Goal: Transaction & Acquisition: Purchase product/service

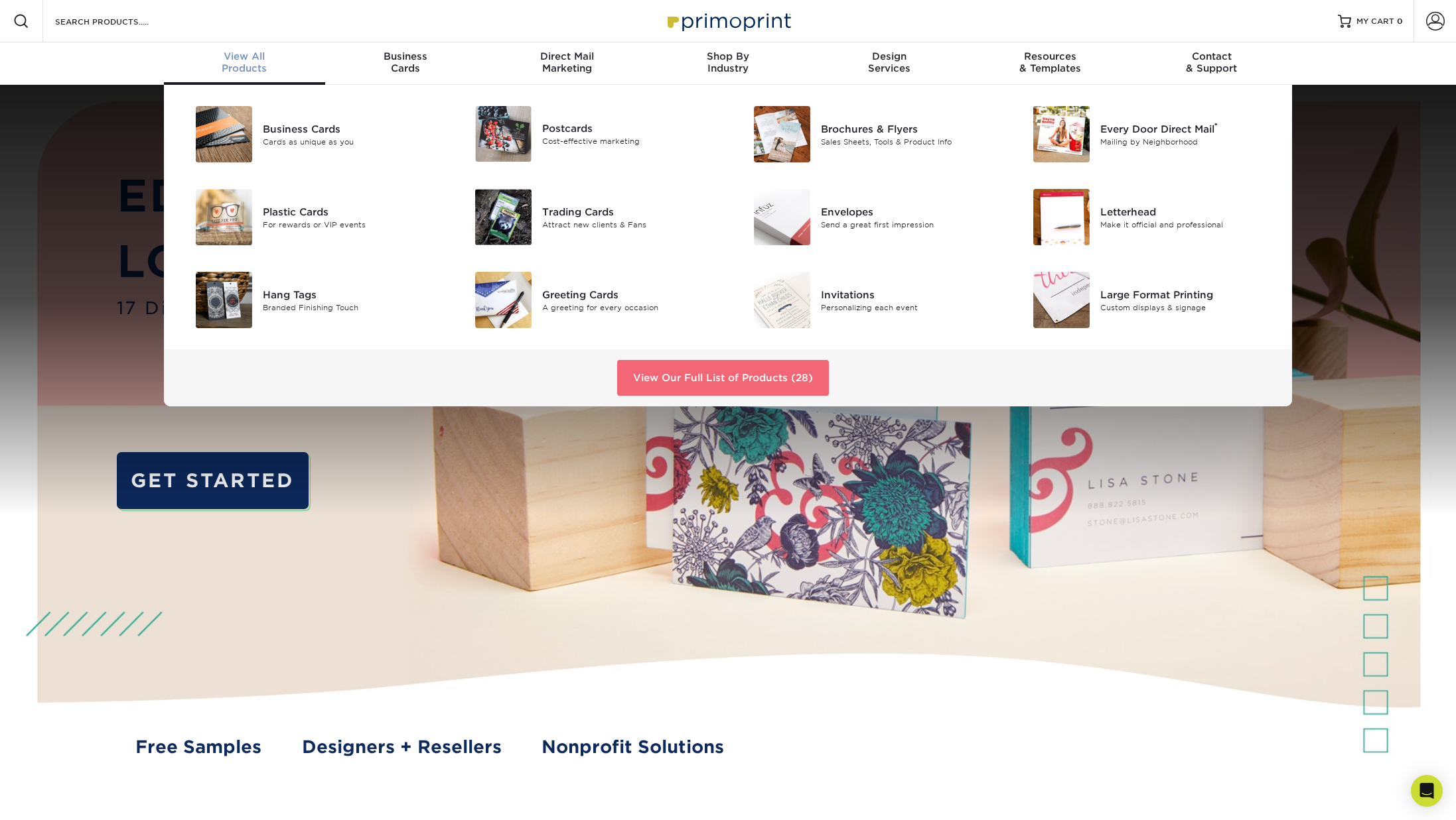
click at [742, 377] on link "View Our Full List of Products (28)" at bounding box center [723, 378] width 212 height 36
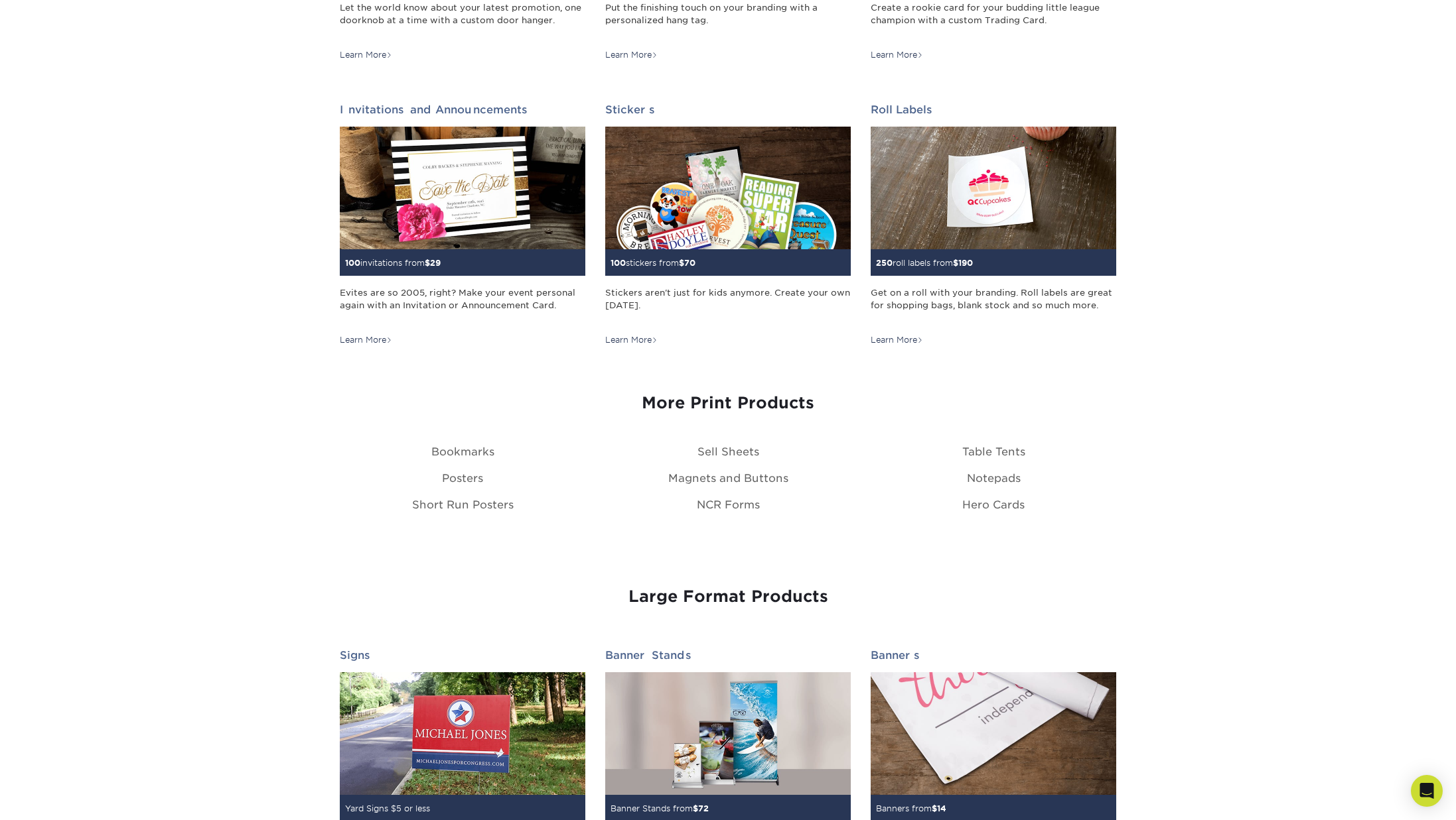
scroll to position [1416, 0]
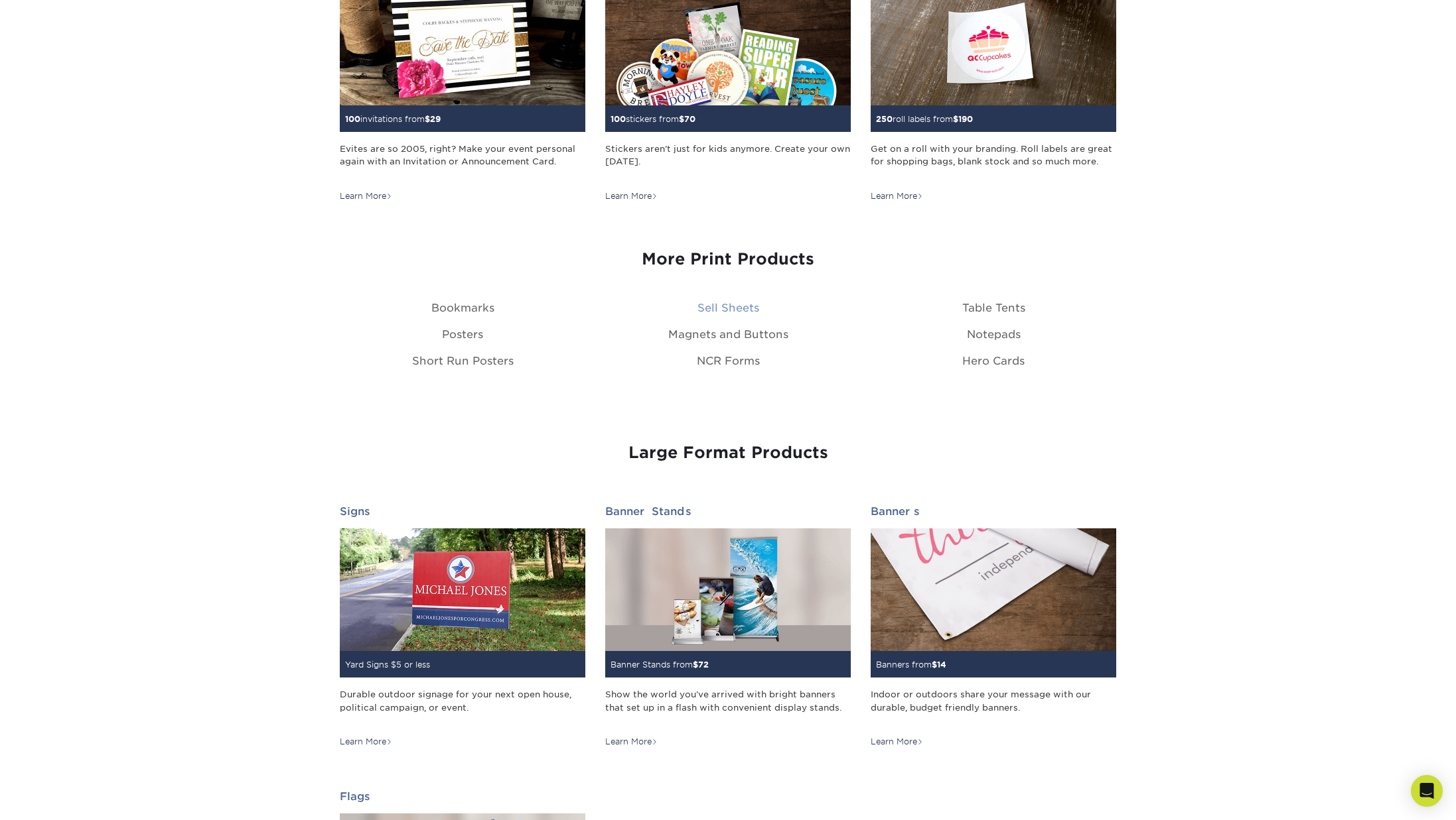
click at [731, 303] on link "Sell Sheets" at bounding box center [728, 308] width 61 height 13
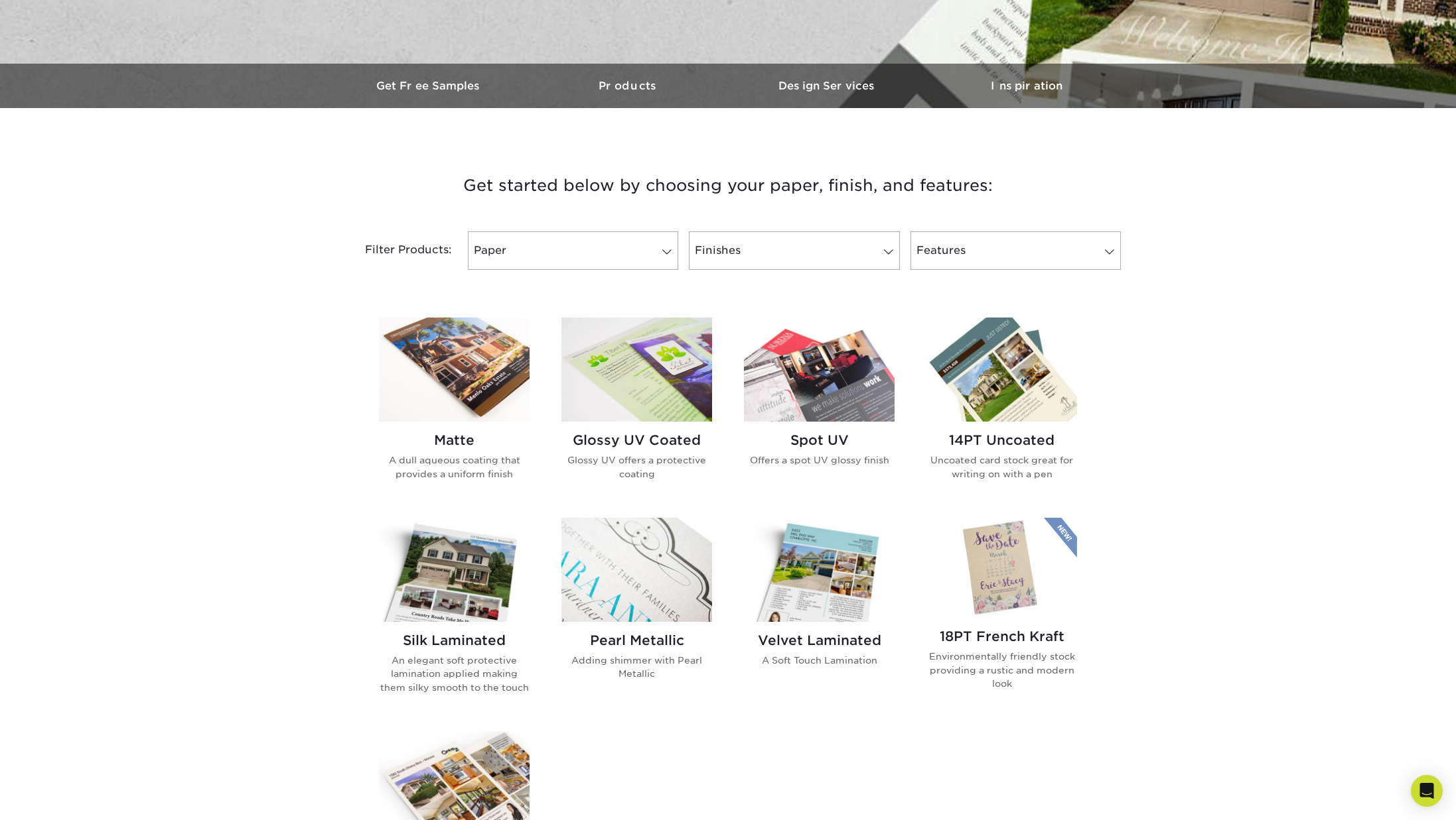
scroll to position [220, 0]
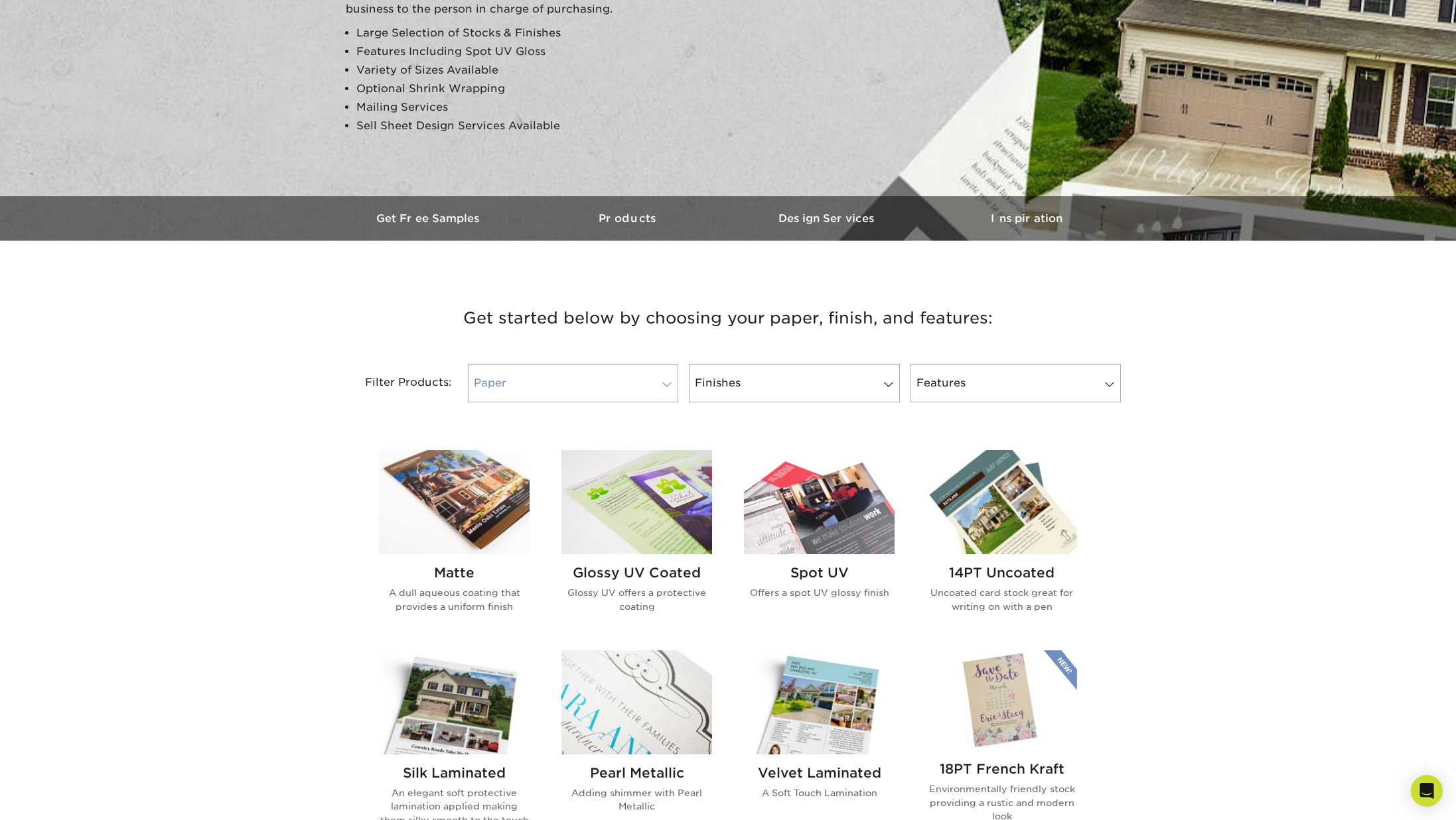
click at [658, 383] on span at bounding box center [666, 384] width 19 height 10
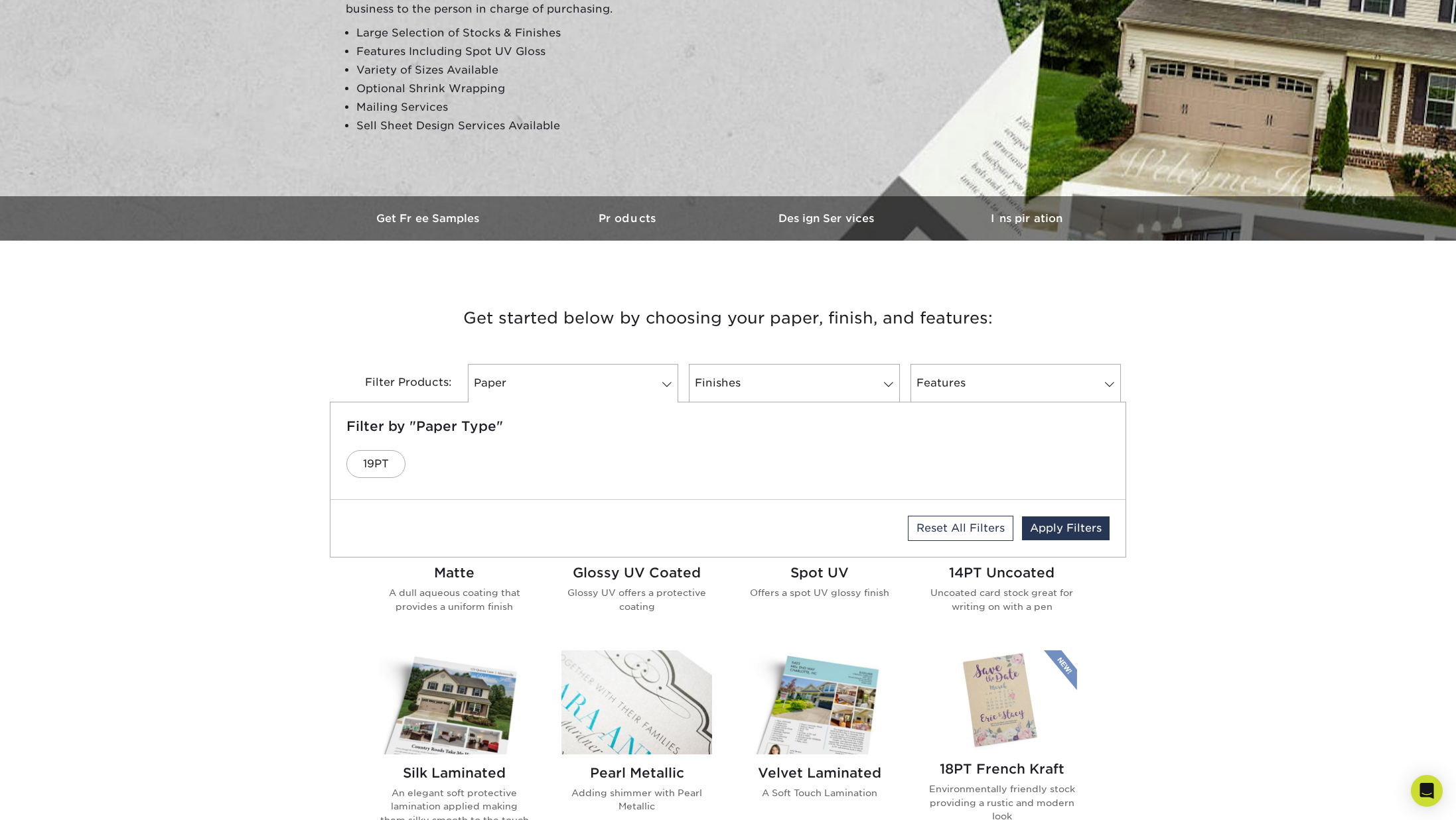
click at [1193, 422] on div "Get started below by choosing your paper, finish, and features: Filtered Matche…" at bounding box center [728, 745] width 1456 height 944
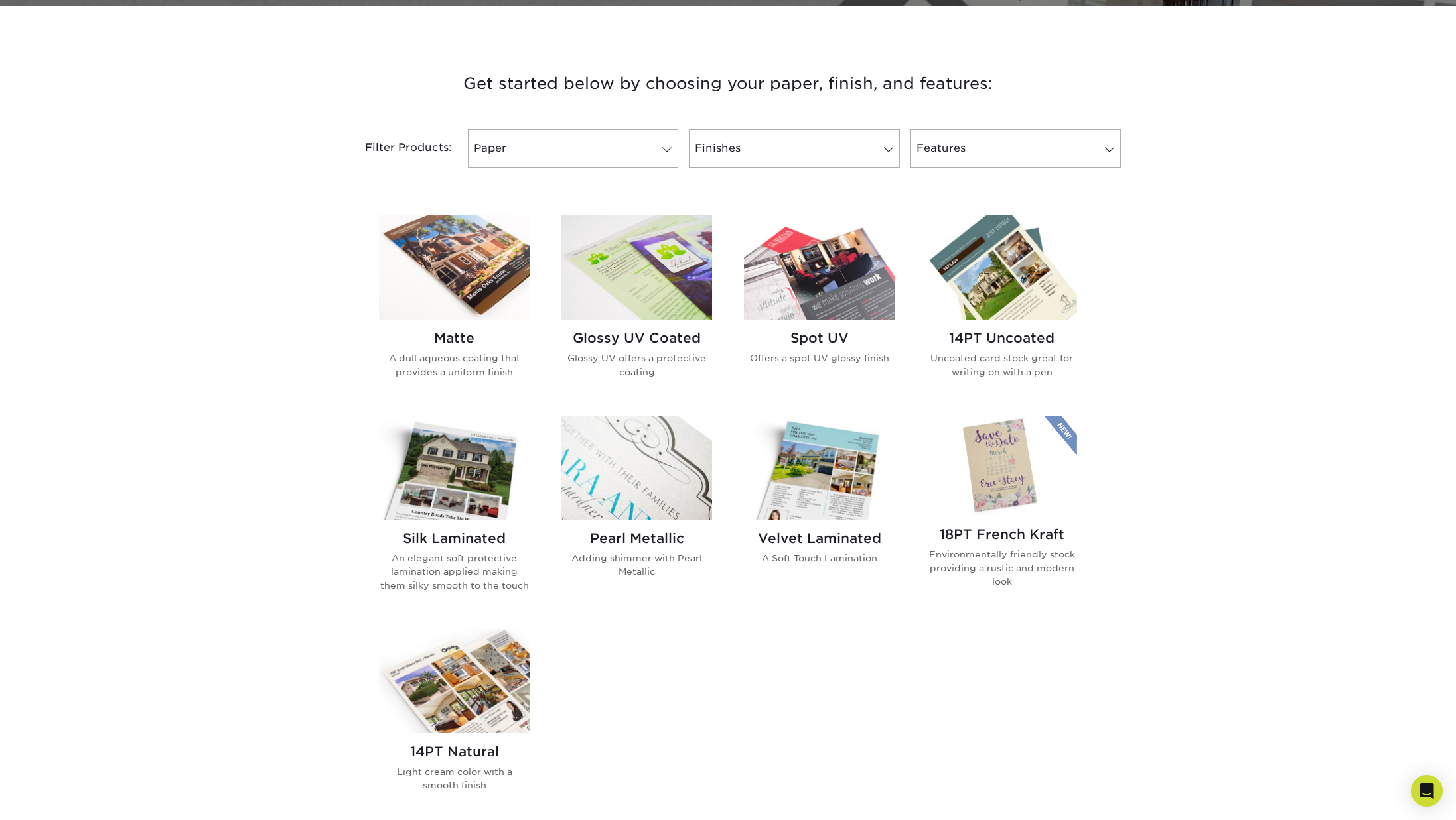
scroll to position [471, 0]
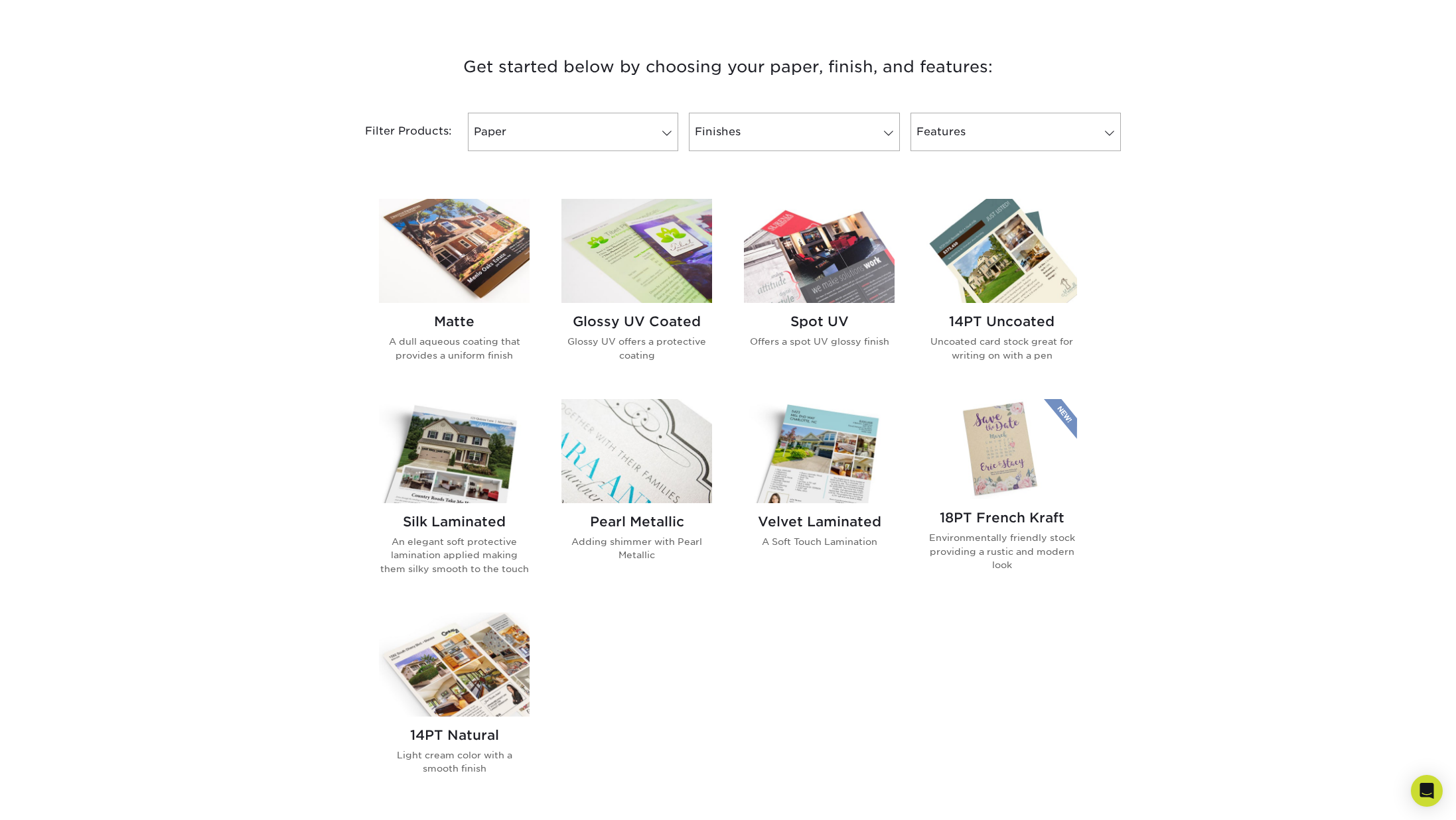
click at [469, 660] on img at bounding box center [454, 664] width 151 height 104
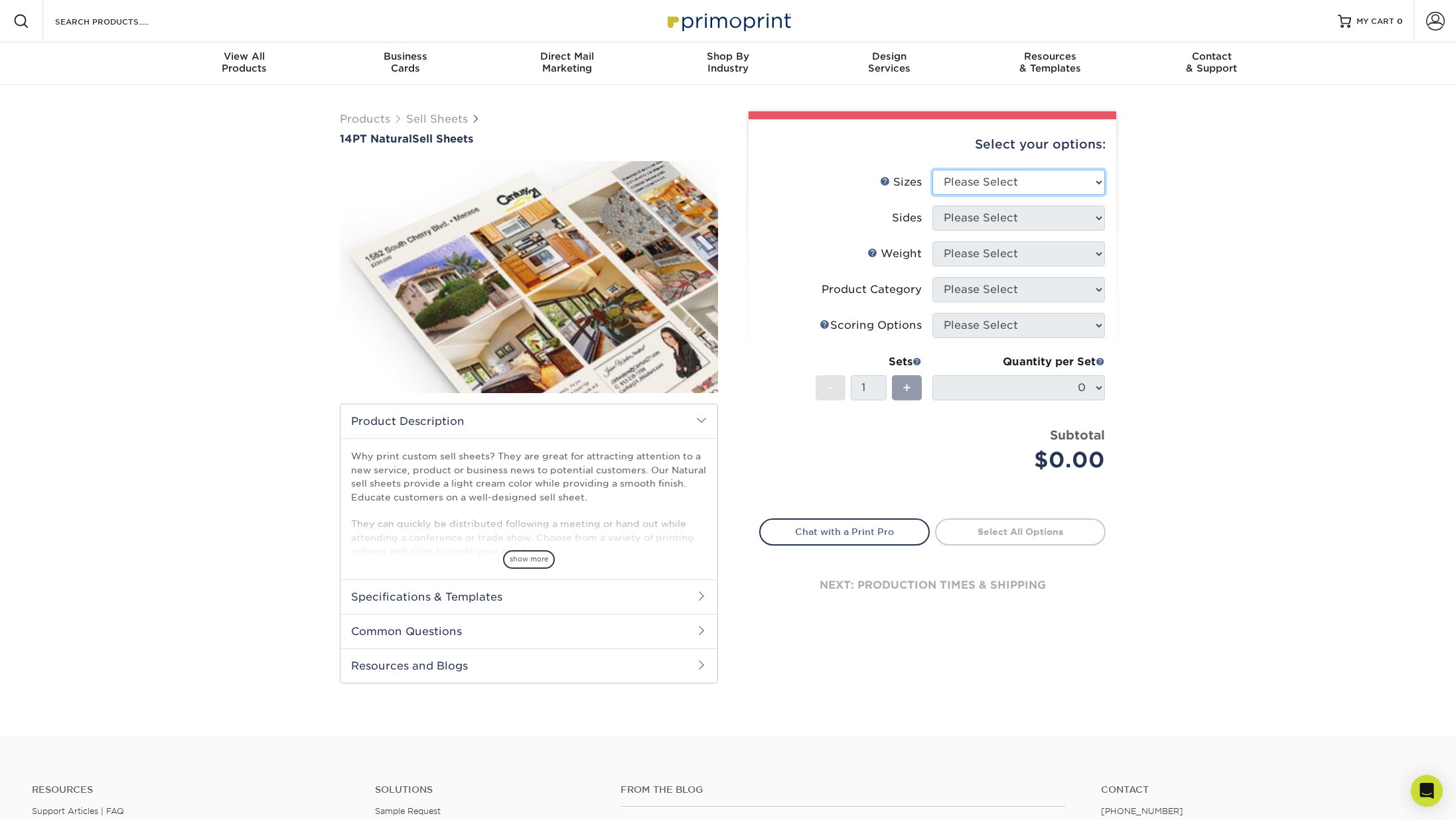
click at [1100, 188] on select "Please Select 6" x 18" 8" x 10" 8.5" x 11" 9" x 12" 11" x 17"" at bounding box center [1019, 182] width 173 height 25
select select "8.50x11.00"
click at [1097, 219] on select "Please Select Print Both Sides Print Front Only" at bounding box center [1019, 218] width 173 height 25
select select "13abbda7-1d64-4f25-8bb2-c179b224825d"
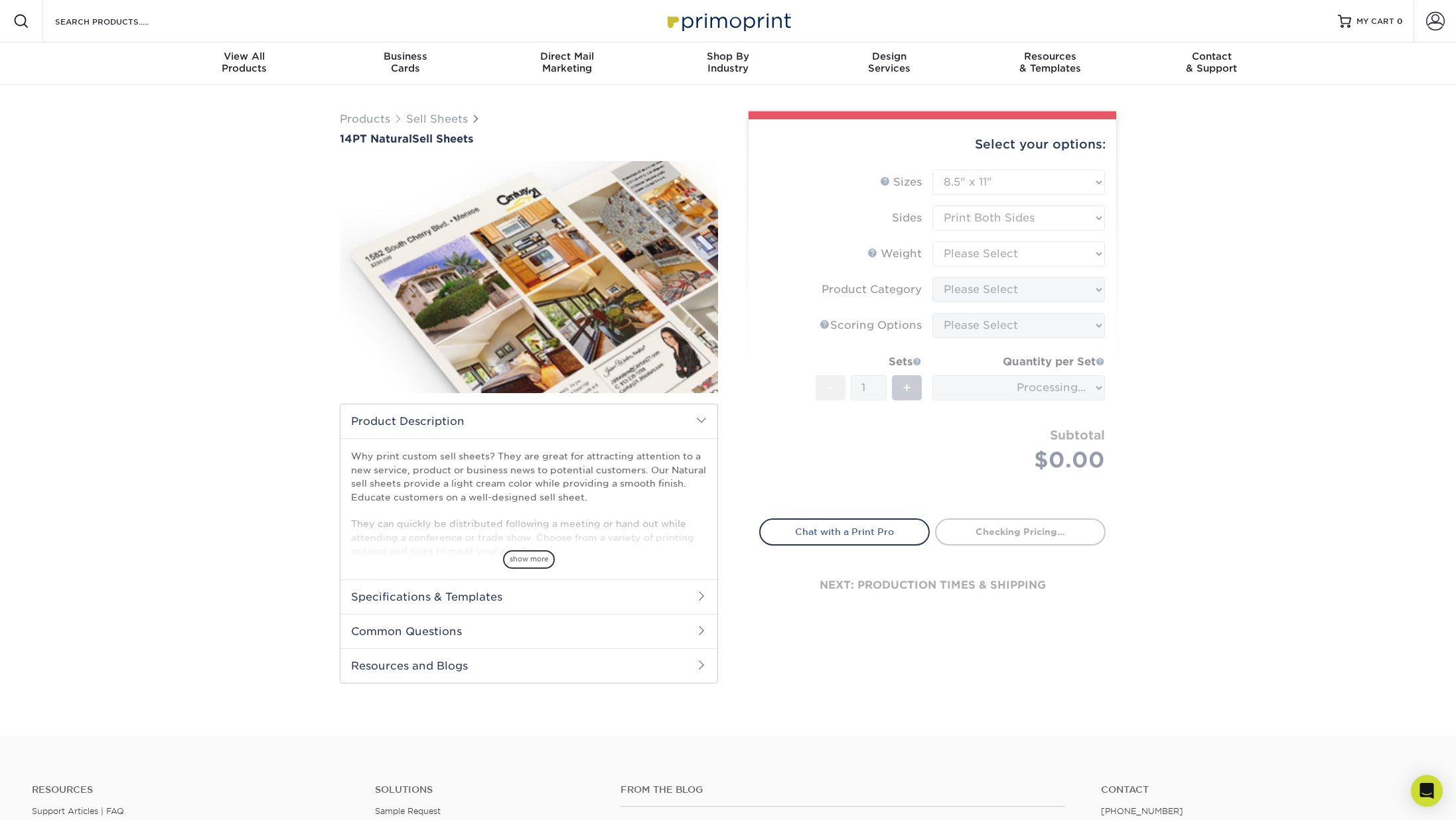
click at [1003, 248] on form "Sizes Help Sizes Please Select 6" x 18" 8" x 10" 8.5" x 11" 9" x 12" 11" x 17" …" at bounding box center [932, 336] width 346 height 333
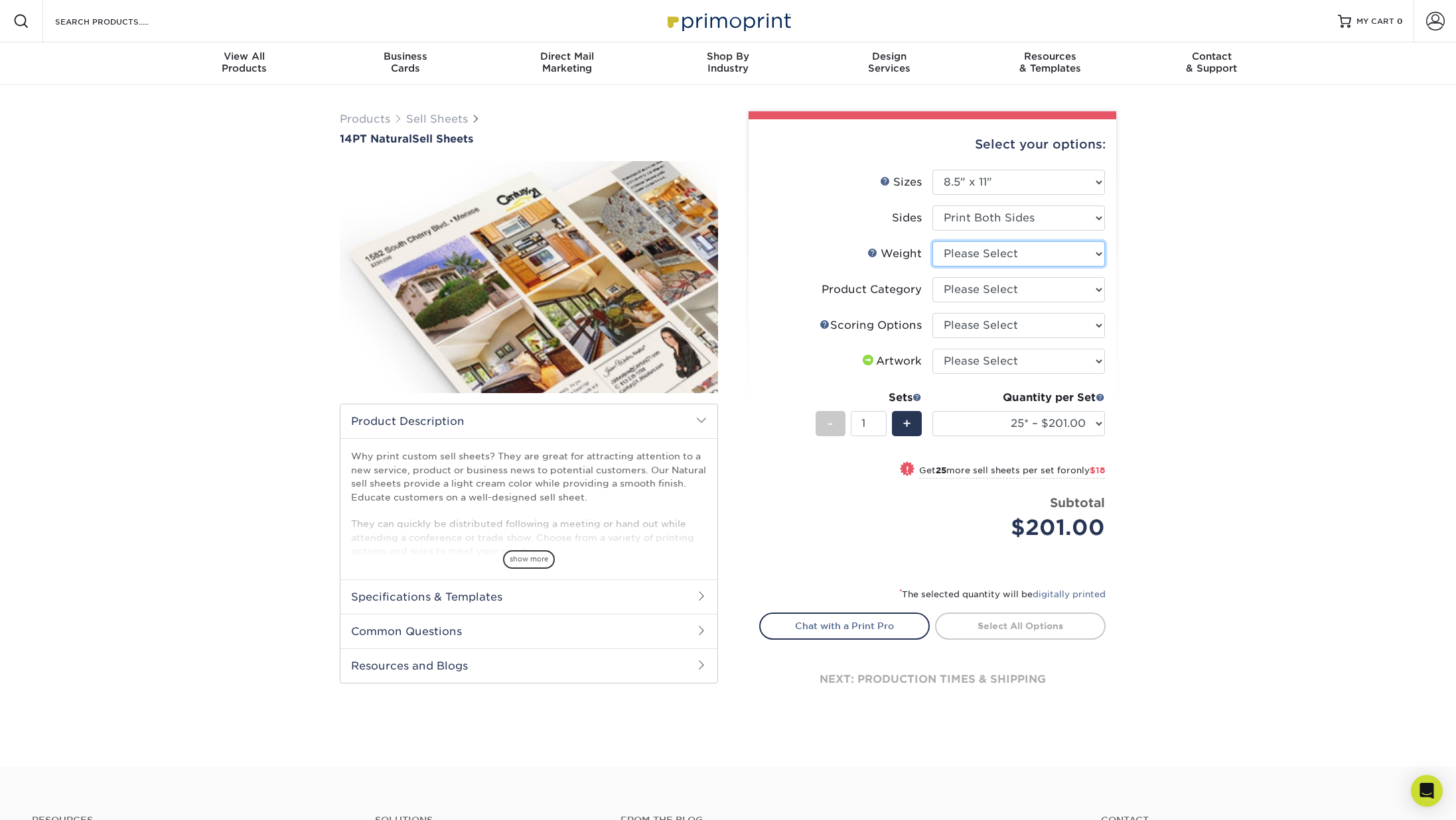
click at [1040, 255] on select "Please Select 14PTNT" at bounding box center [1019, 253] width 173 height 25
select select "14PTNT"
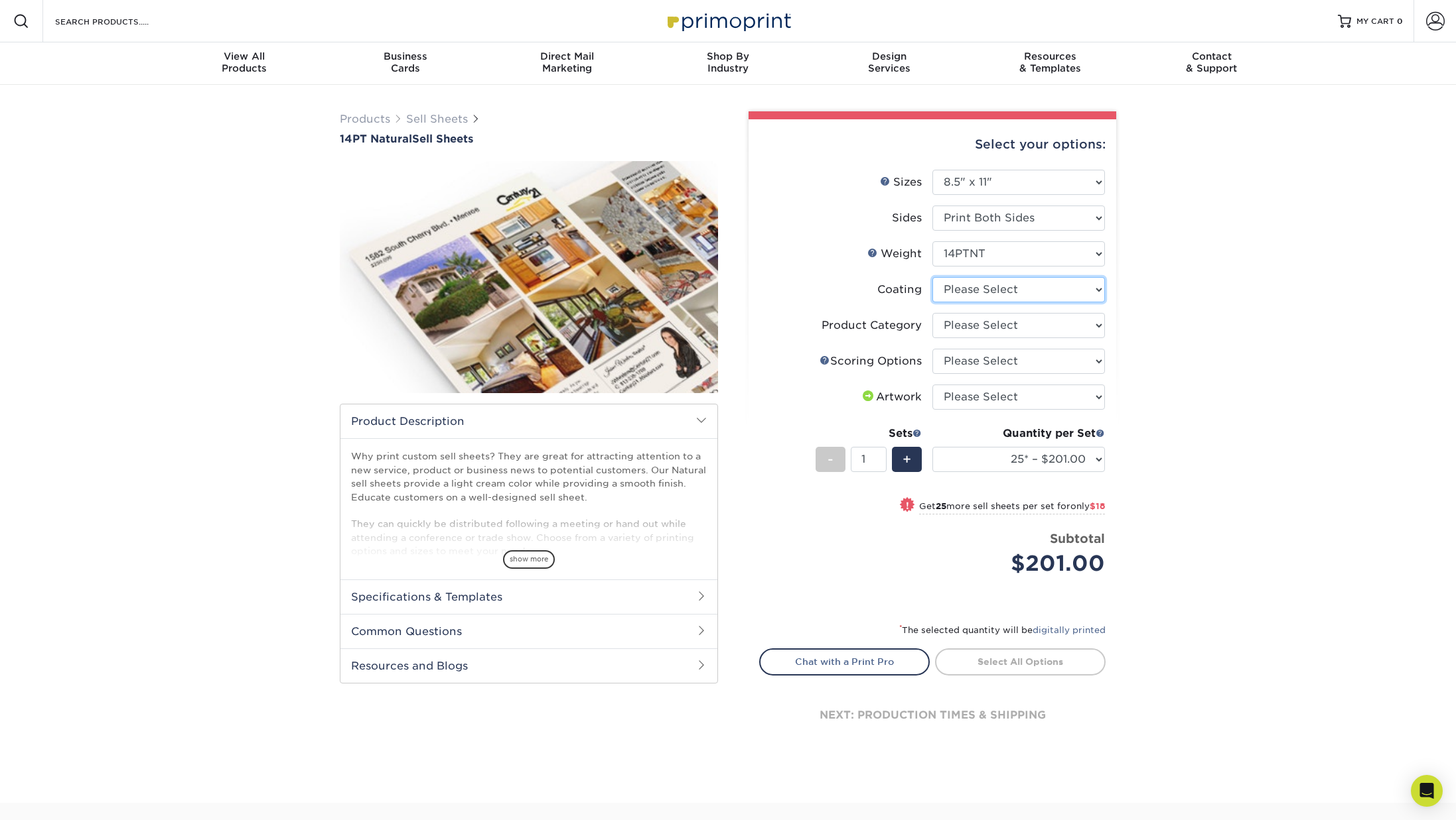
click at [1017, 295] on select at bounding box center [1019, 289] width 173 height 25
click at [1093, 249] on select "Please Select 14PTNT" at bounding box center [1019, 253] width 173 height 25
click at [1092, 287] on select at bounding box center [1019, 289] width 173 height 25
click at [1100, 321] on select "Please Select Sell Sheets" at bounding box center [1019, 325] width 173 height 25
select select "eddd4a87-9082-47bb-843b-3bca55f6c842"
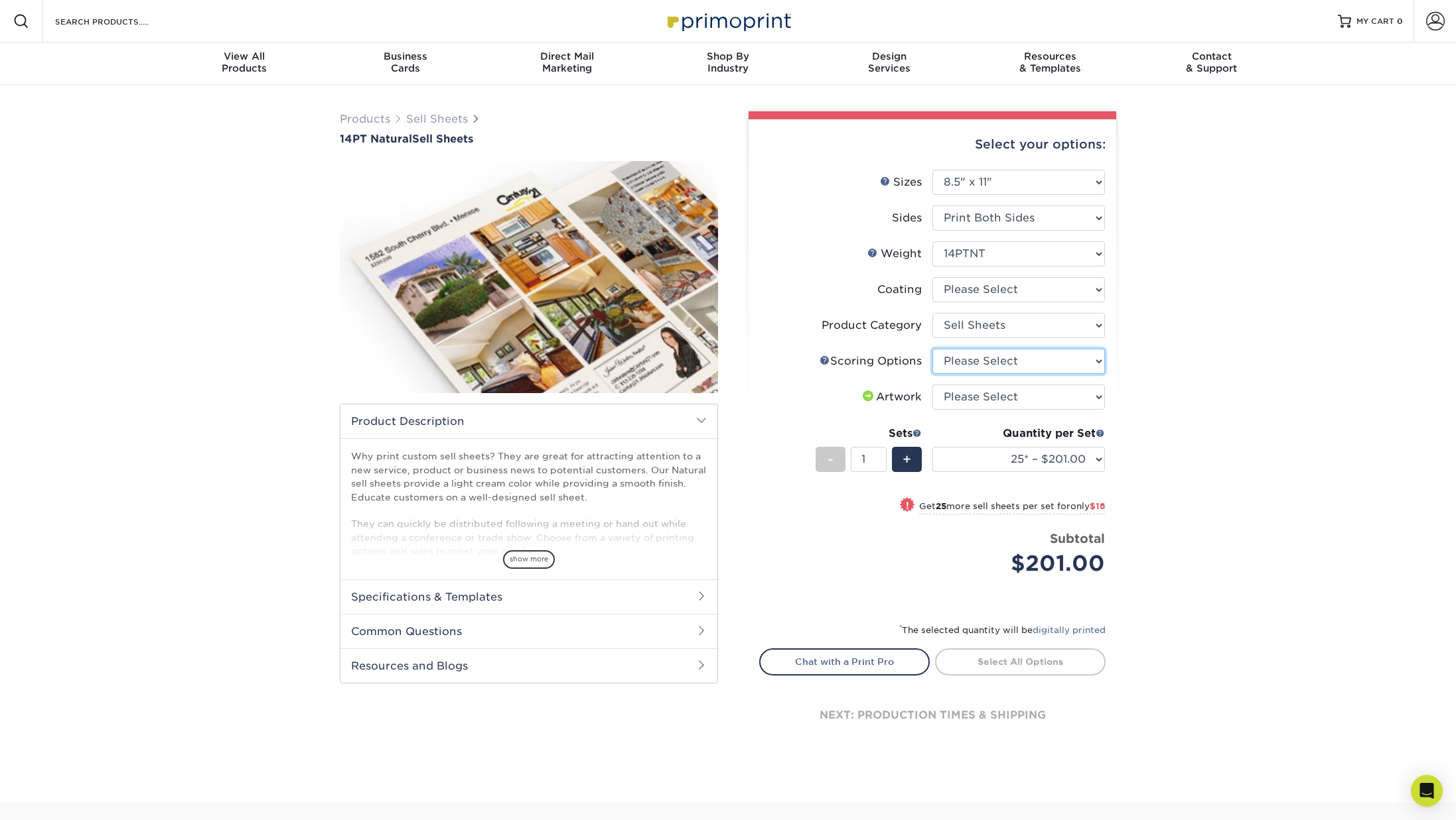
click at [1027, 362] on select "Please Select No Scoring One Score Two Scores" at bounding box center [1019, 361] width 173 height 25
select select "16ebe401-5398-422d-8cb0-f3adbb82deb5"
click at [1005, 400] on select "Please Select I will upload files I need a design - $150" at bounding box center [1019, 397] width 173 height 25
select select "upload"
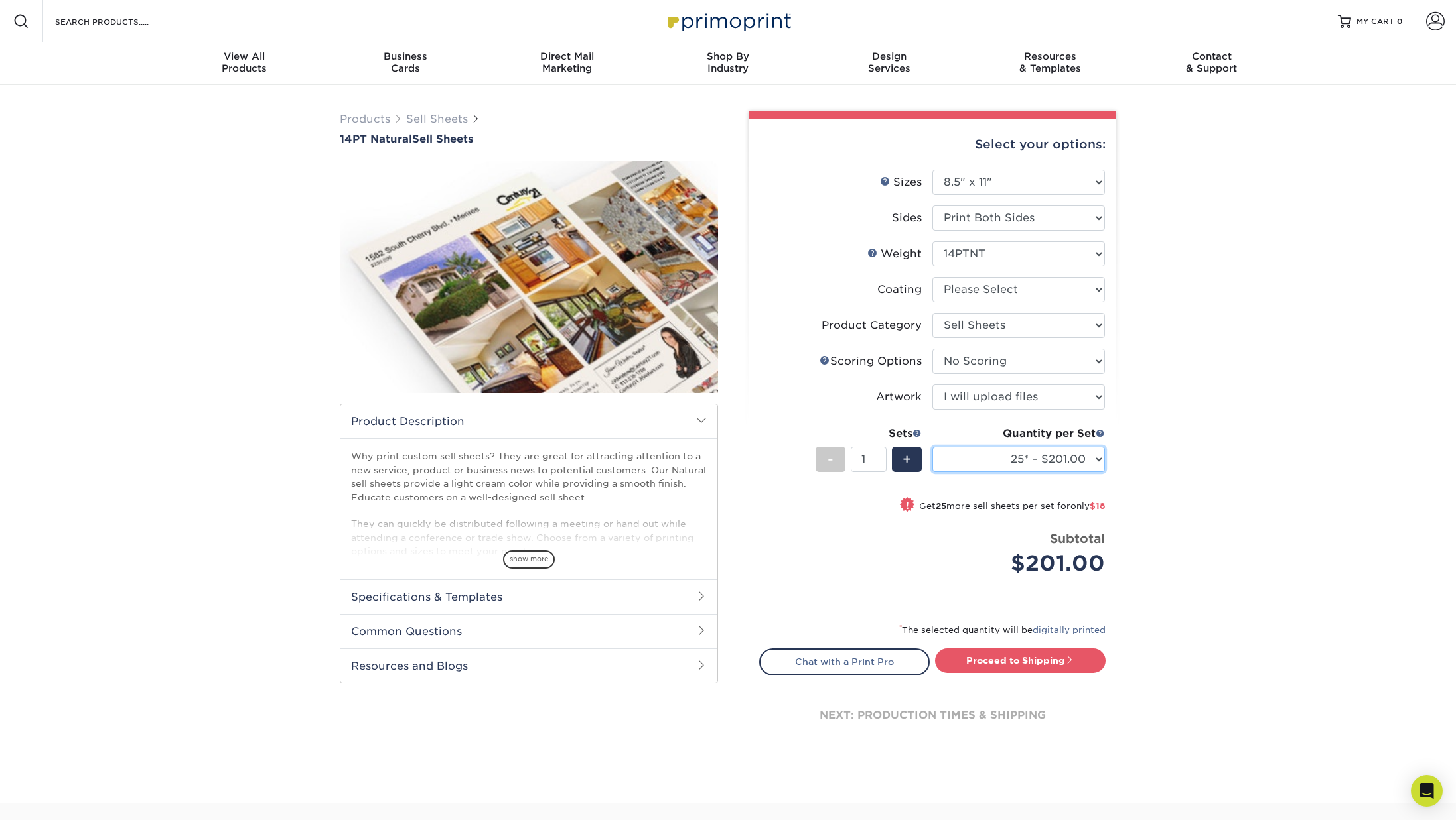
click at [1101, 458] on select "25* – $201.00 50* – $219.00 75* – $241.00 100* – $257.00 250* – $342.00 500* – …" at bounding box center [1019, 459] width 173 height 25
